Goal: Task Accomplishment & Management: Use online tool/utility

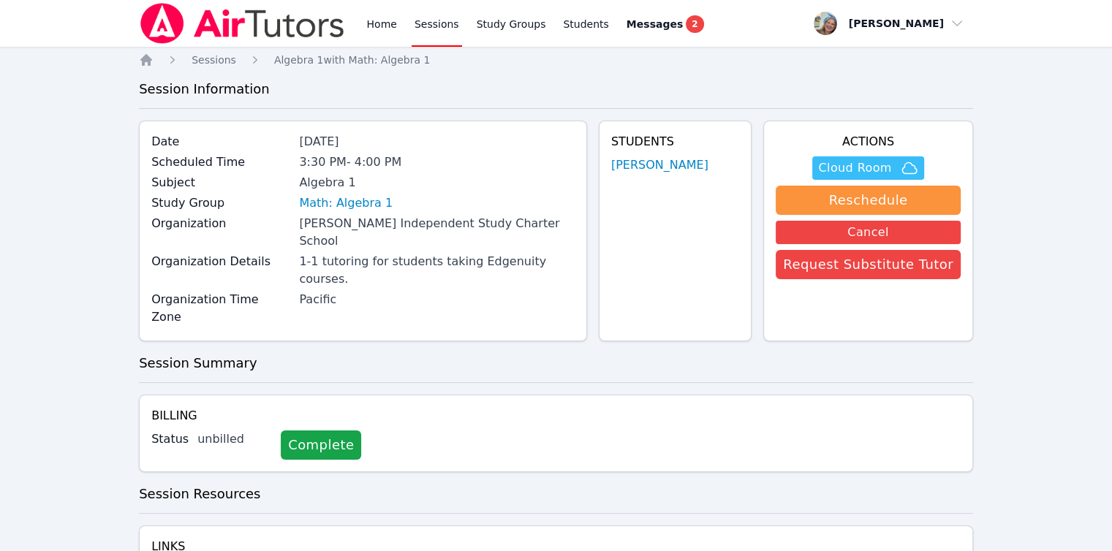
click at [844, 160] on span "Cloud Room" at bounding box center [854, 168] width 73 height 18
click at [358, 32] on div "Home Sessions Study Groups Students Messages 2" at bounding box center [422, 23] width 567 height 47
click at [379, 31] on link "Home" at bounding box center [381, 23] width 36 height 47
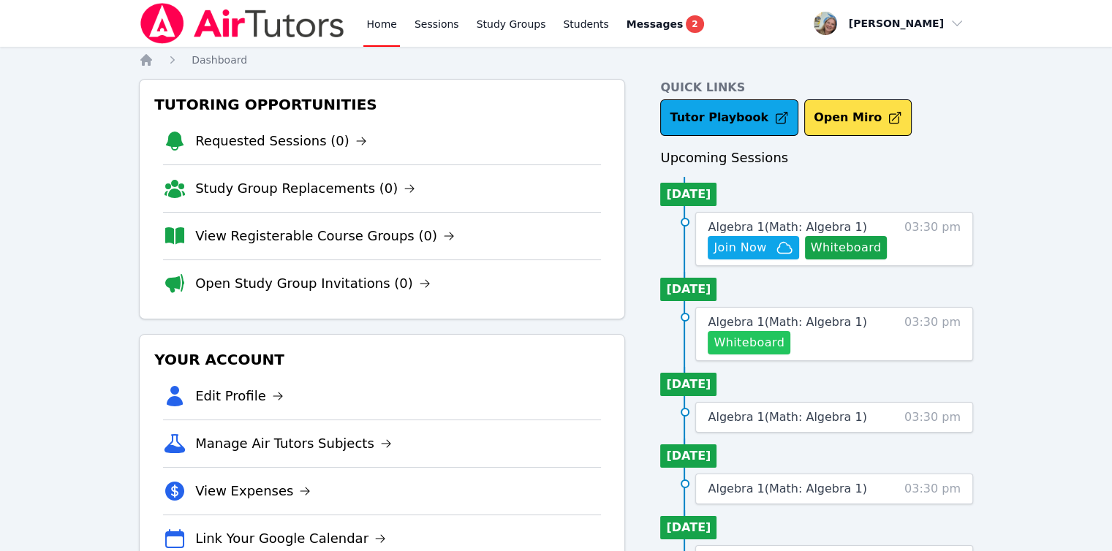
click at [748, 340] on button "Whiteboard" at bounding box center [749, 342] width 83 height 23
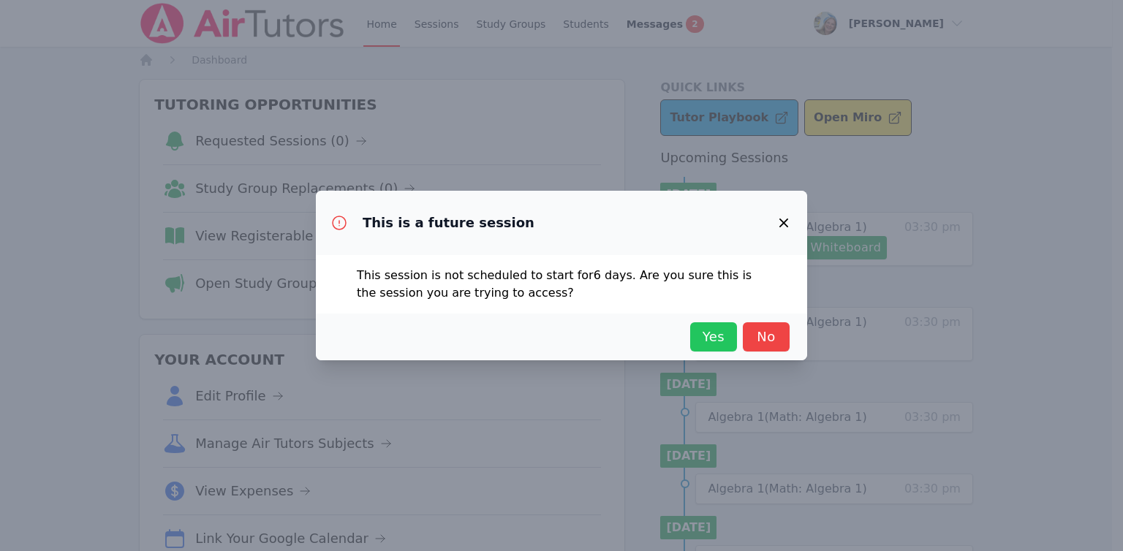
click at [709, 328] on span "Yes" at bounding box center [713, 337] width 32 height 20
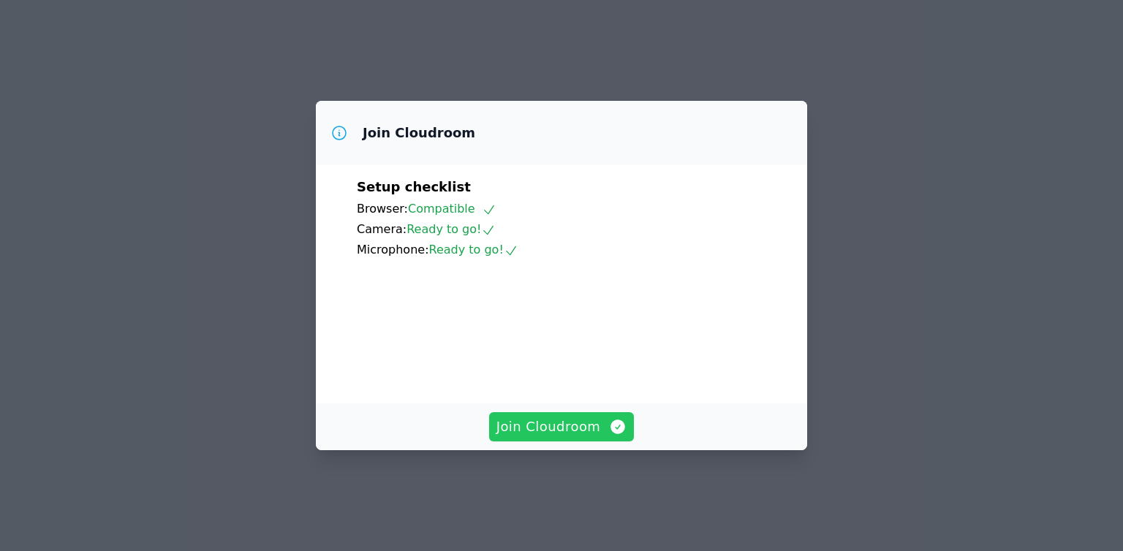
click at [560, 437] on span "Join Cloudroom" at bounding box center [561, 427] width 131 height 20
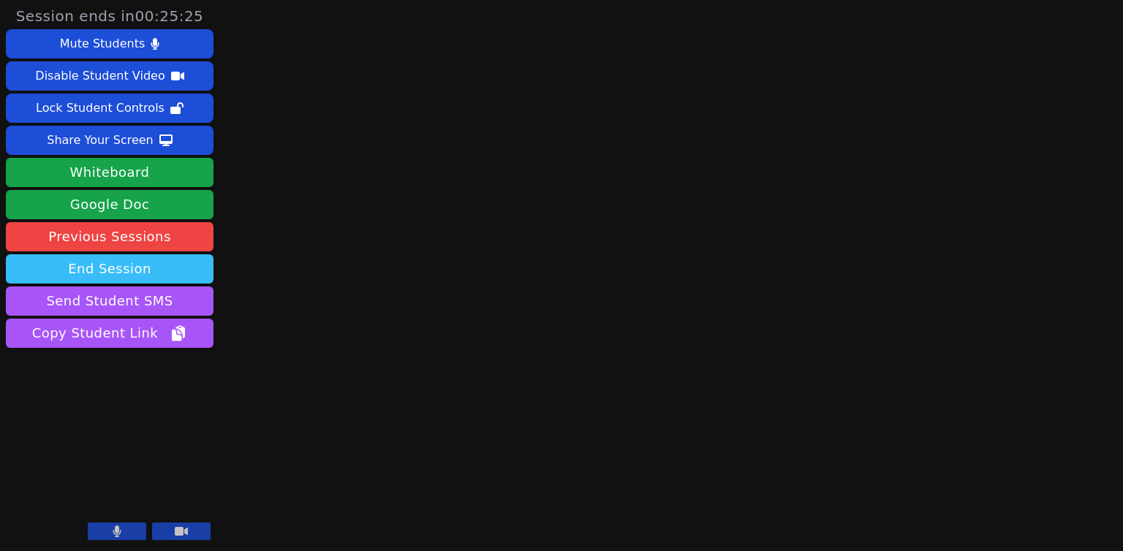
click at [169, 273] on button "End Session" at bounding box center [110, 268] width 208 height 29
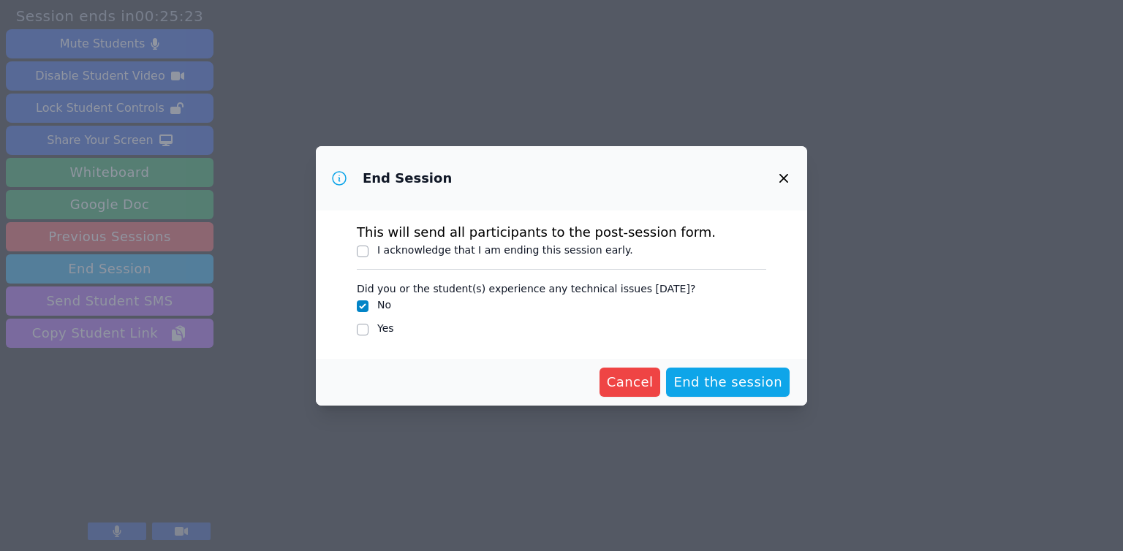
click at [566, 251] on label "I acknowledge that I am ending this session early." at bounding box center [505, 250] width 256 height 12
click at [368, 251] on input "I acknowledge that I am ending this session early." at bounding box center [363, 252] width 12 height 12
checkbox input "true"
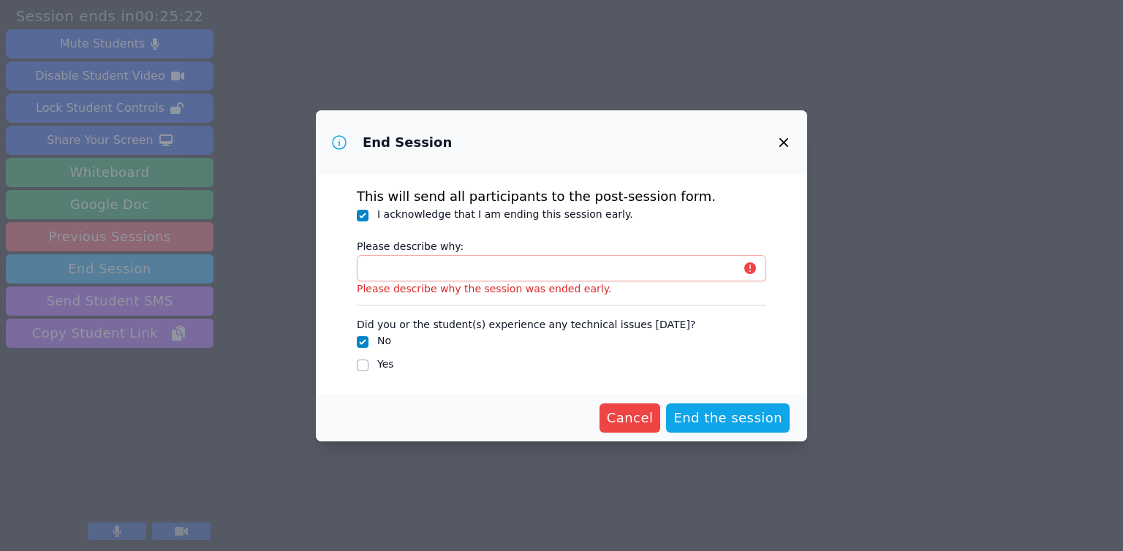
click at [566, 251] on label "Please describe why:" at bounding box center [561, 244] width 409 height 22
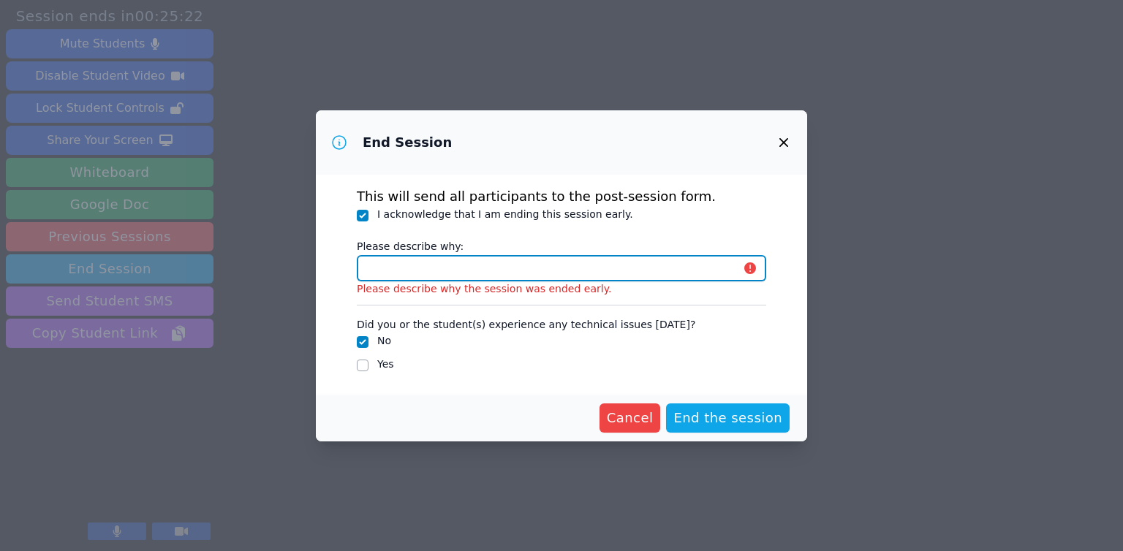
click at [566, 255] on input "Please describe why:" at bounding box center [561, 268] width 409 height 26
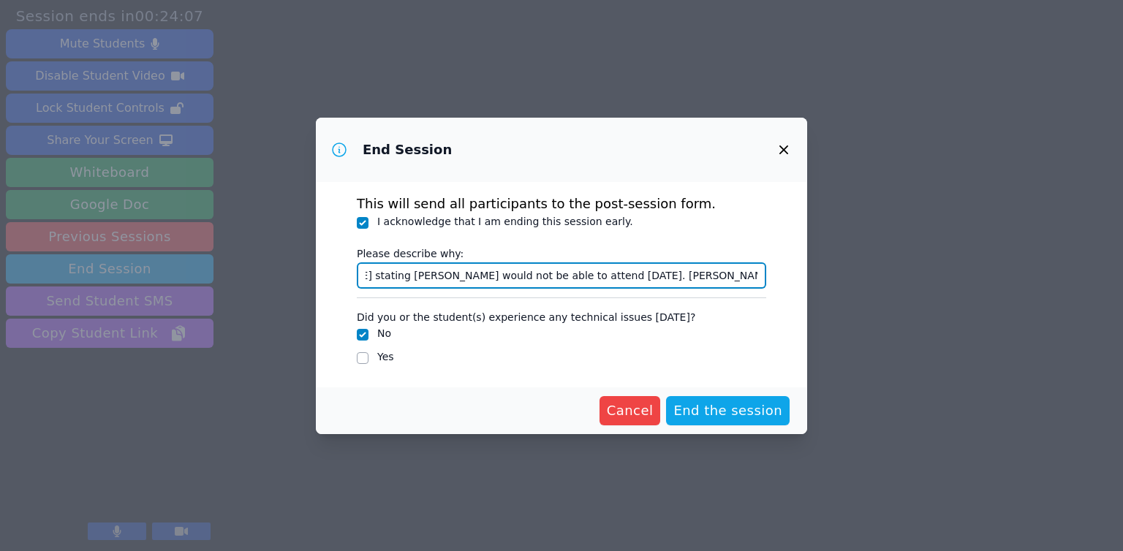
scroll to position [0, 209]
type input "Received message from [PERSON_NAME] stating [PERSON_NAME] would not be able to …"
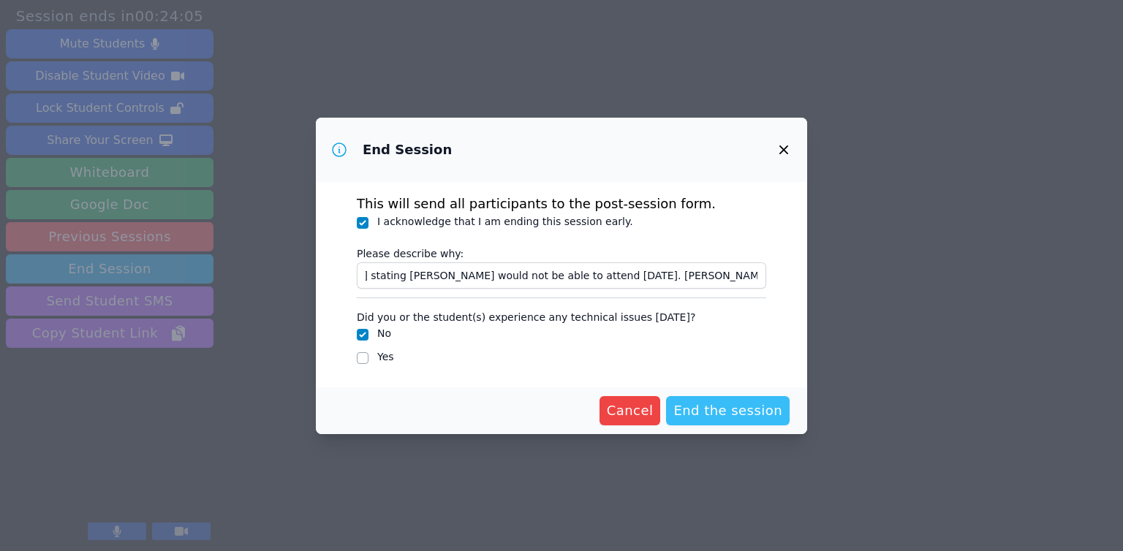
click at [730, 401] on span "End the session" at bounding box center [727, 411] width 109 height 20
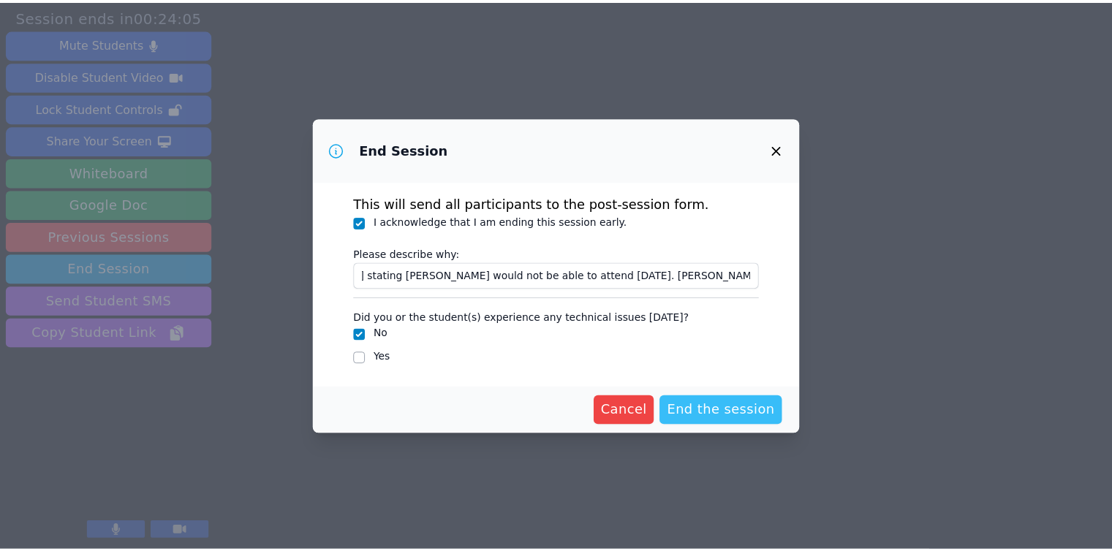
scroll to position [0, 0]
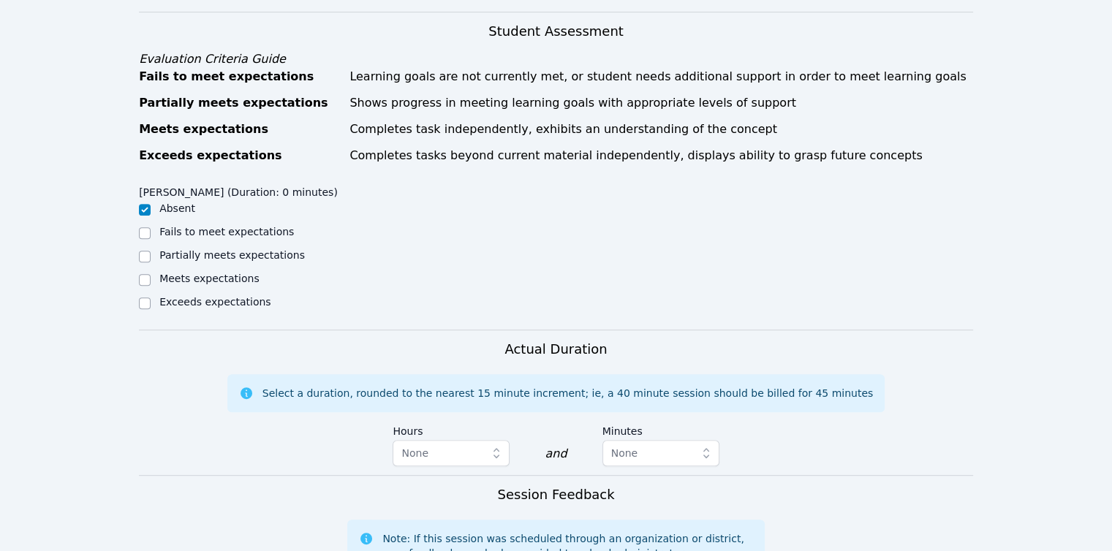
scroll to position [607, 0]
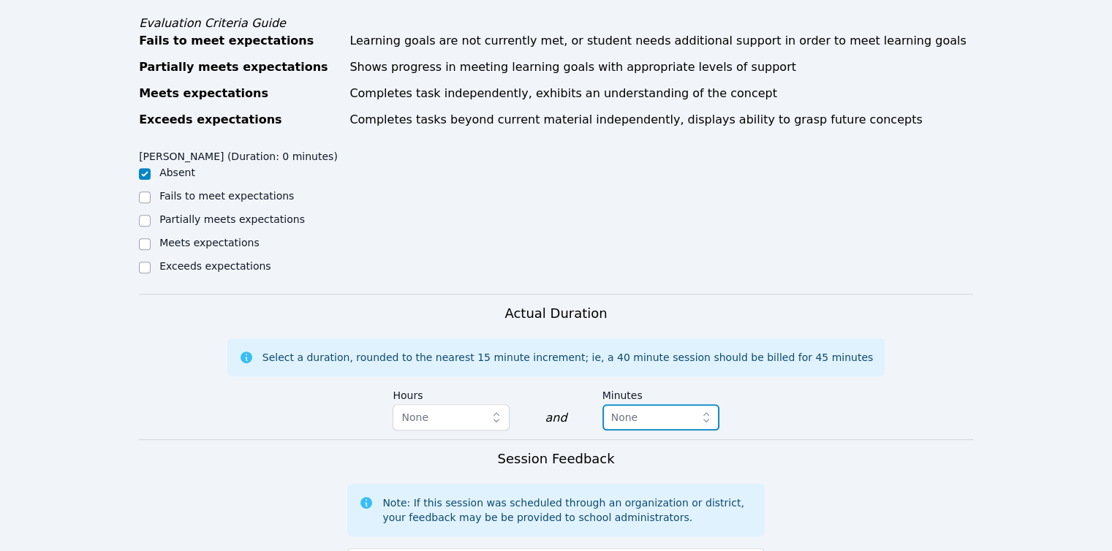
click at [655, 409] on span "None" at bounding box center [650, 418] width 79 height 18
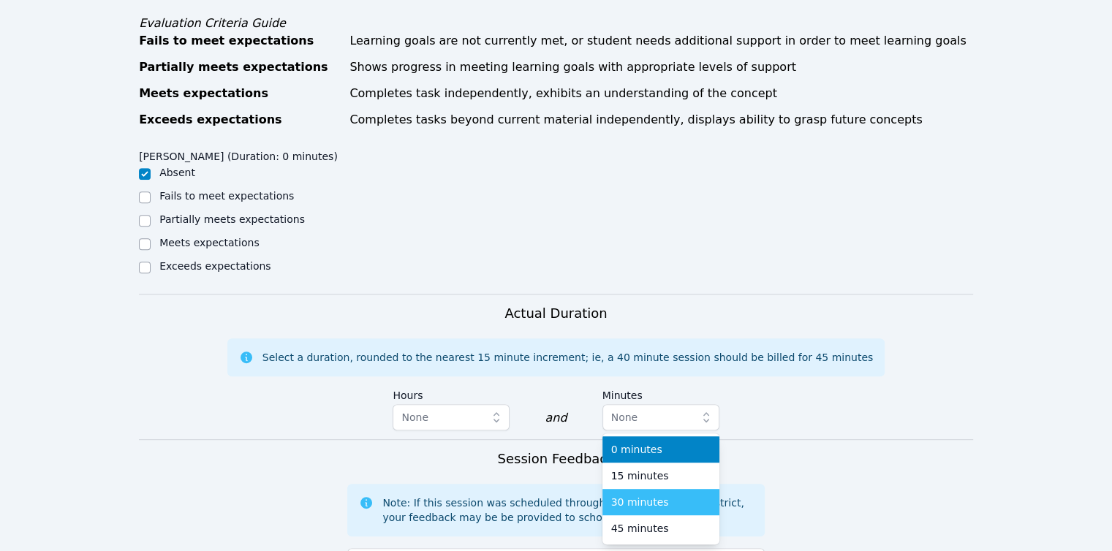
click at [644, 495] on span "30 minutes" at bounding box center [640, 502] width 58 height 15
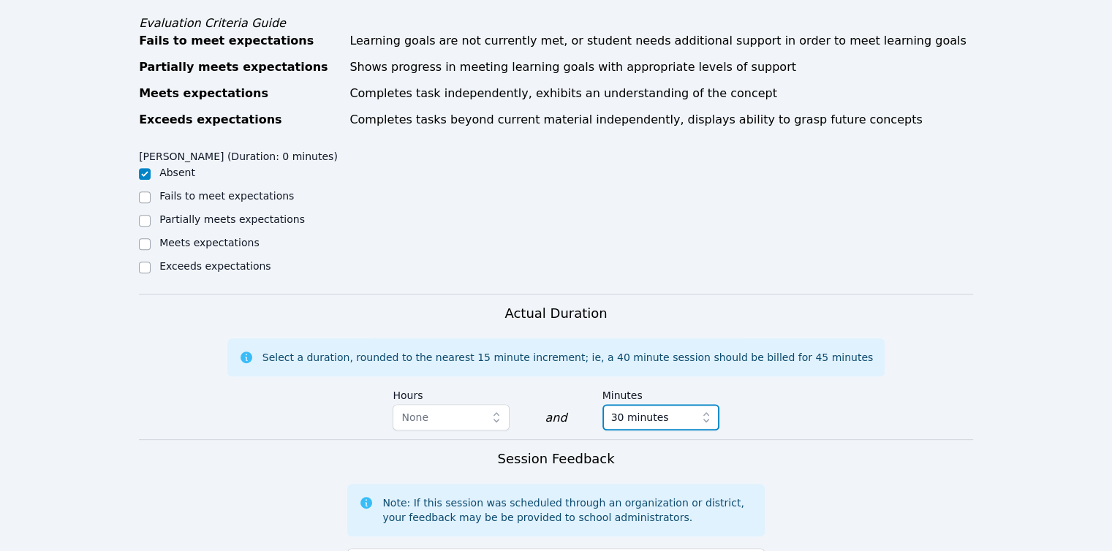
scroll to position [941, 0]
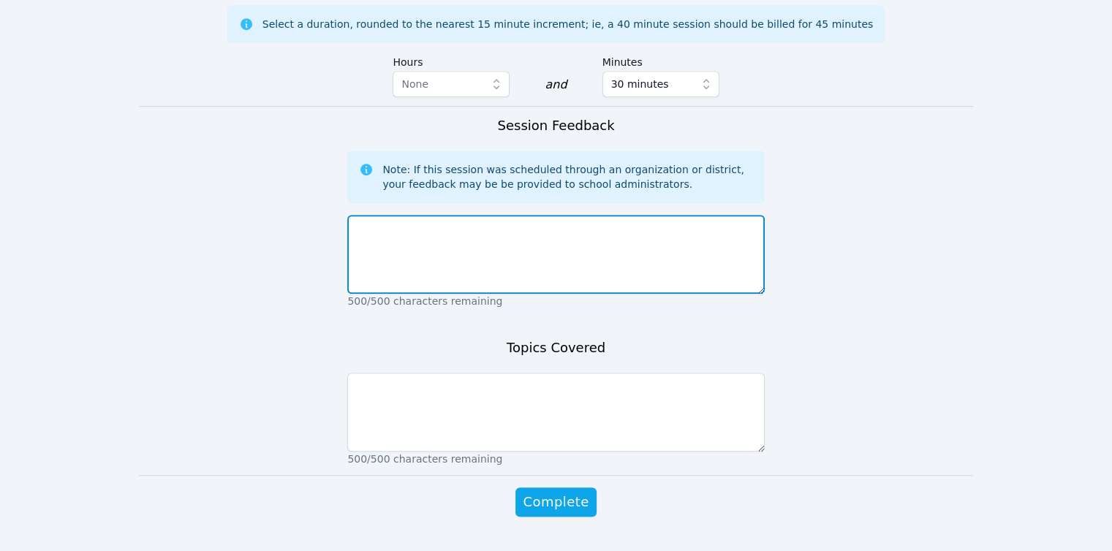
click at [607, 221] on textarea at bounding box center [555, 254] width 417 height 79
paste textarea "Received message from [PERSON_NAME] stating [PERSON_NAME] would not be able to …"
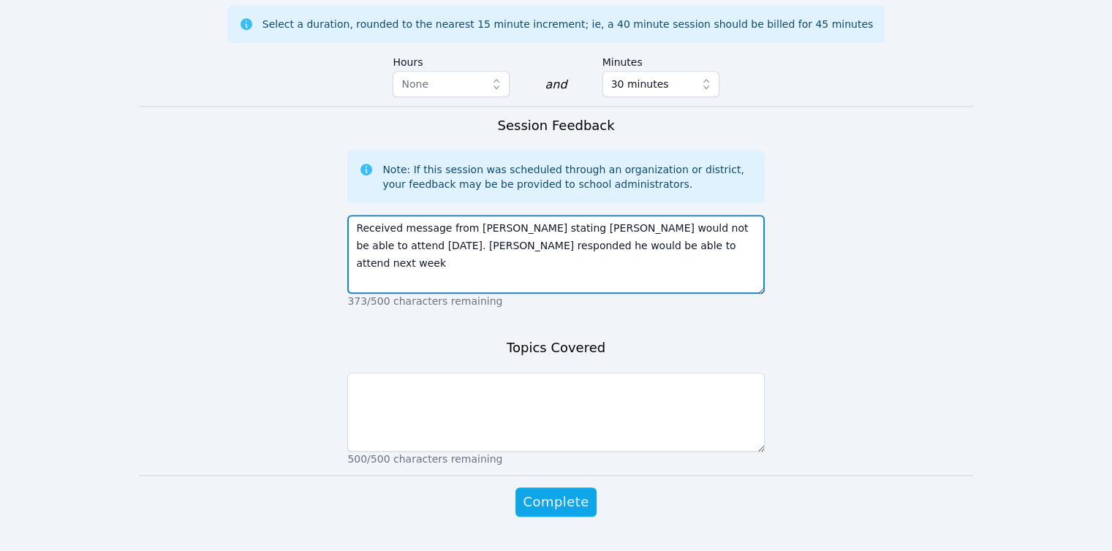
type textarea "Received message from [PERSON_NAME] stating [PERSON_NAME] would not be able to …"
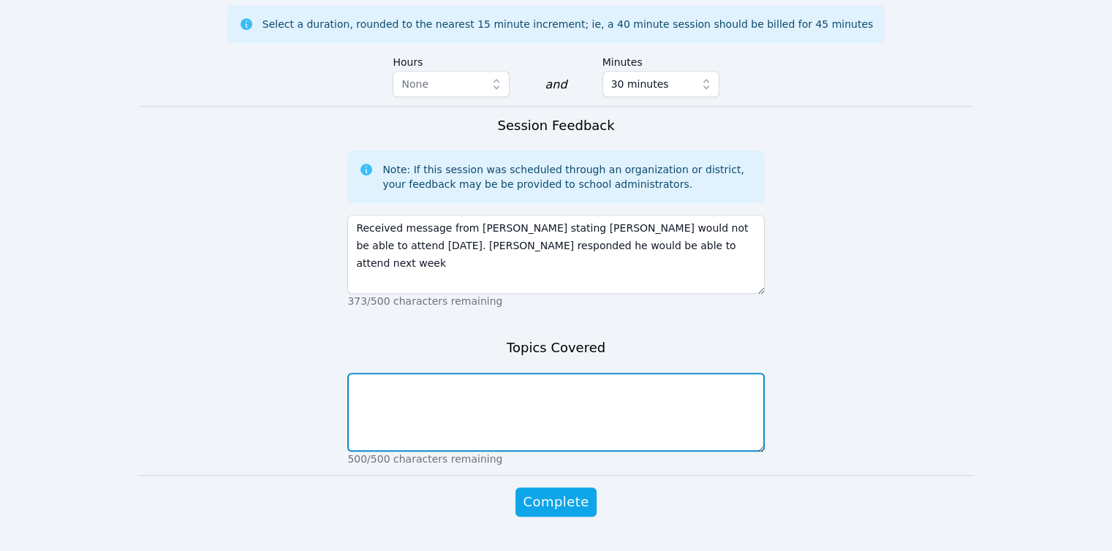
click at [550, 378] on textarea at bounding box center [555, 412] width 417 height 79
type textarea "None"
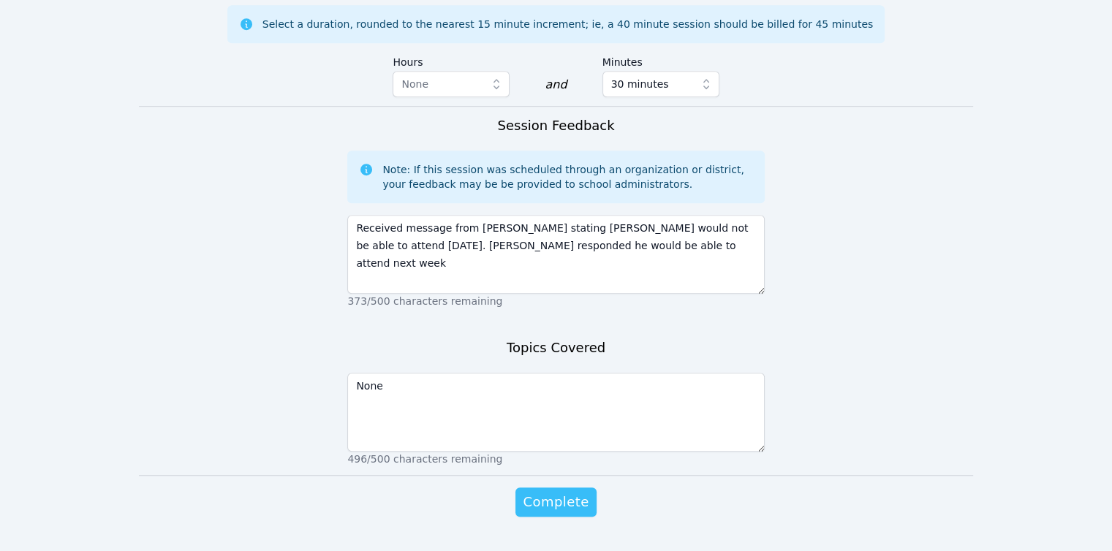
click at [568, 488] on button "Complete" at bounding box center [555, 502] width 80 height 29
